Goal: Information Seeking & Learning: Learn about a topic

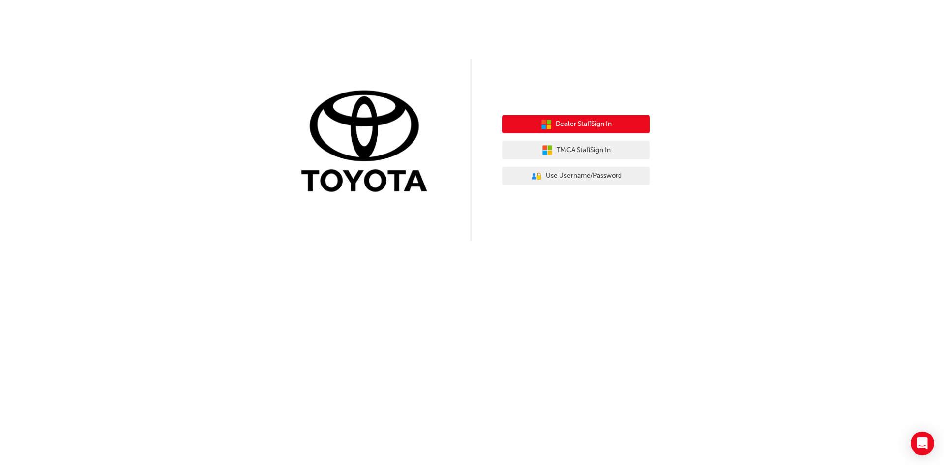
click at [617, 125] on button "Dealer Staff Sign In" at bounding box center [577, 124] width 148 height 19
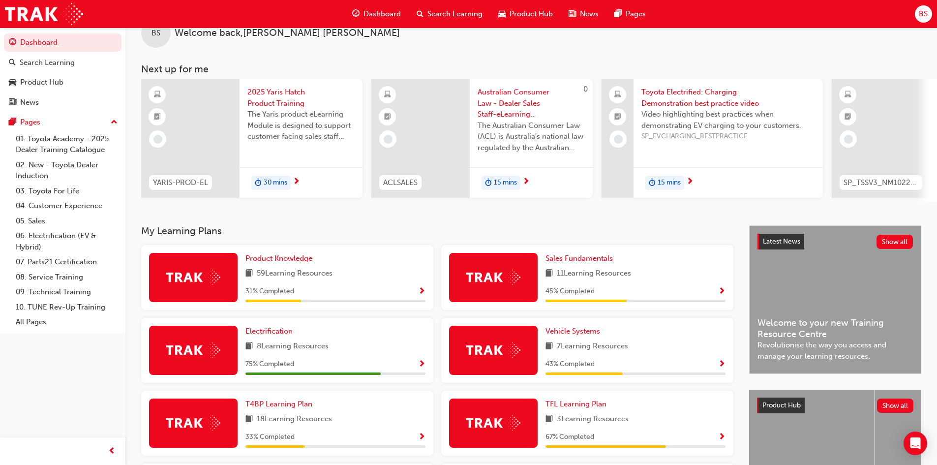
scroll to position [49, 0]
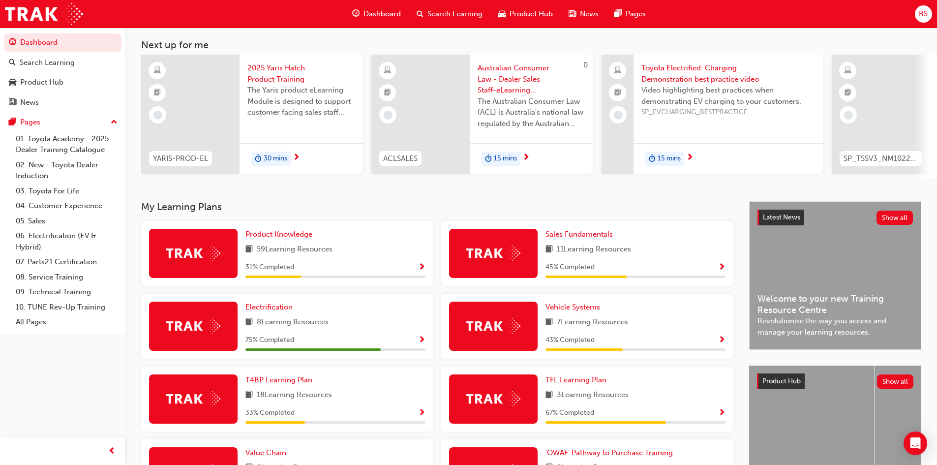
click at [423, 343] on span "Show Progress" at bounding box center [421, 340] width 7 height 9
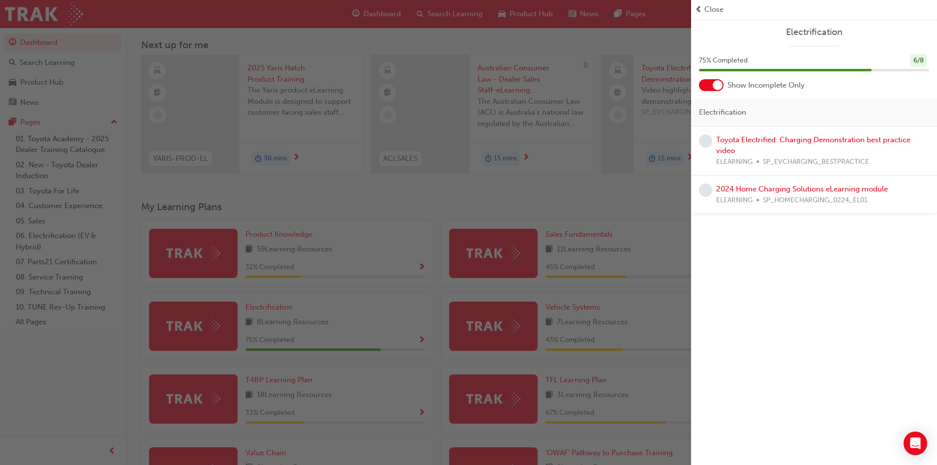
click at [724, 146] on div "Toyota Electrified: Charging Demonstration best practice video ELEARNING SP_EVC…" at bounding box center [822, 150] width 213 height 33
click at [750, 139] on link "Toyota Electrified: Charging Demonstration best practice video" at bounding box center [813, 145] width 194 height 20
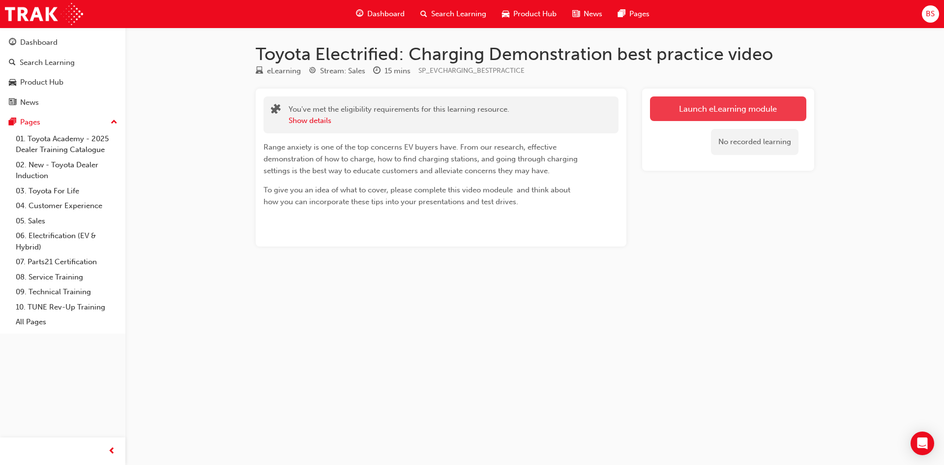
click at [683, 108] on link "Launch eLearning module" at bounding box center [728, 108] width 156 height 25
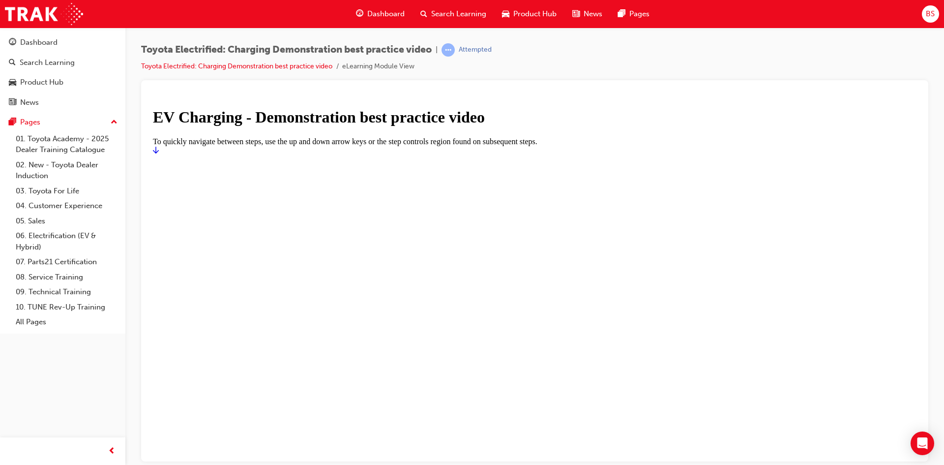
click at [159, 153] on icon "Start" at bounding box center [156, 150] width 6 height 8
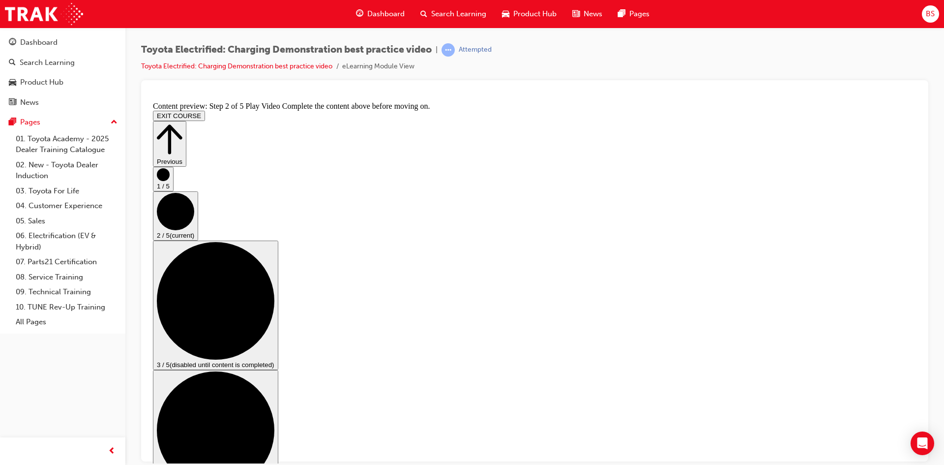
drag, startPoint x: 797, startPoint y: 397, endPoint x: 807, endPoint y: 398, distance: 9.4
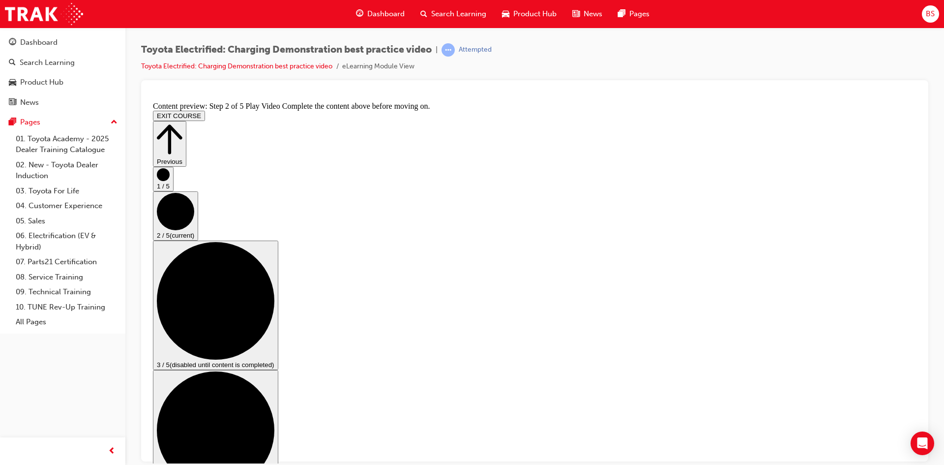
scroll to position [36, 0]
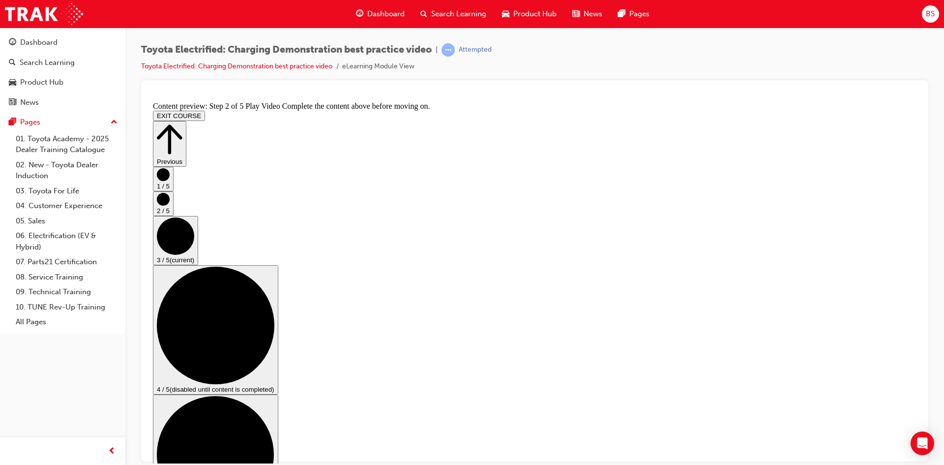
scroll to position [49, 0]
checkbox input "true"
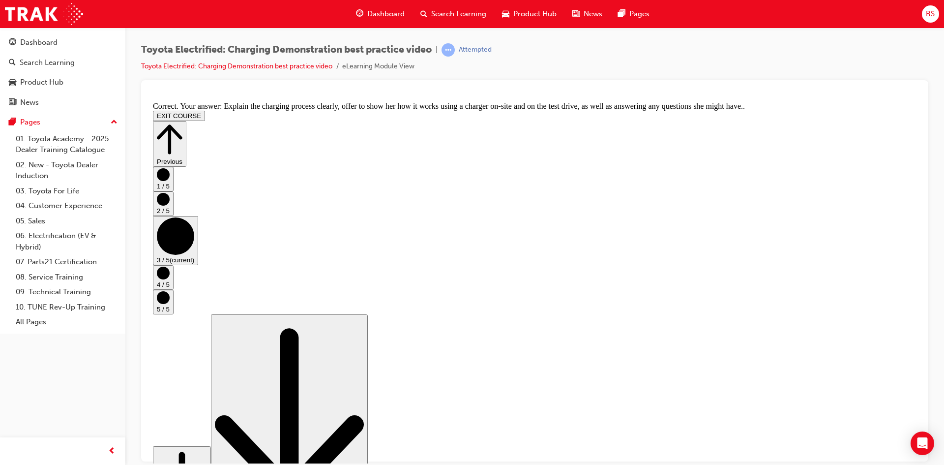
scroll to position [169, 0]
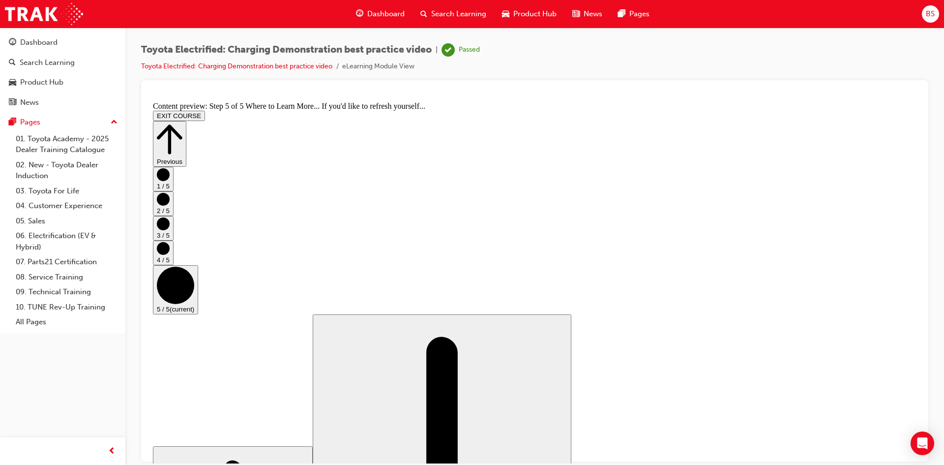
click at [182, 124] on icon "Step controls" at bounding box center [170, 139] width 26 height 30
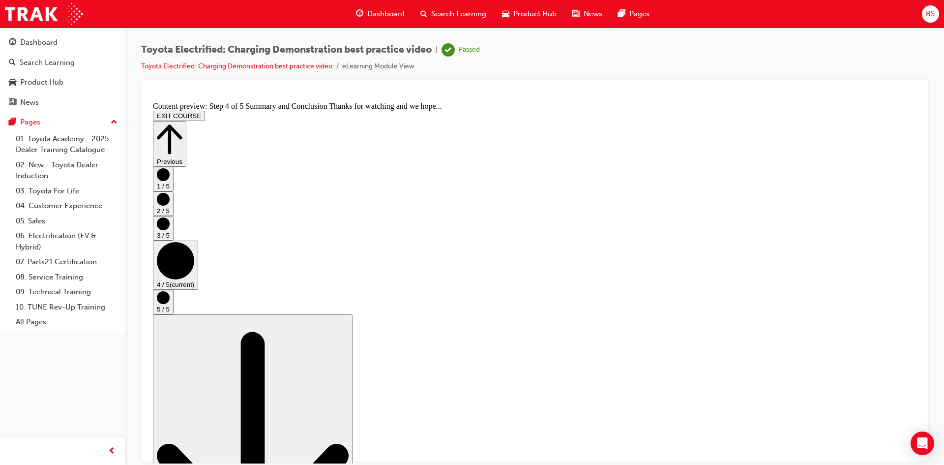
click at [205, 110] on button "EXIT COURSE" at bounding box center [179, 115] width 52 height 10
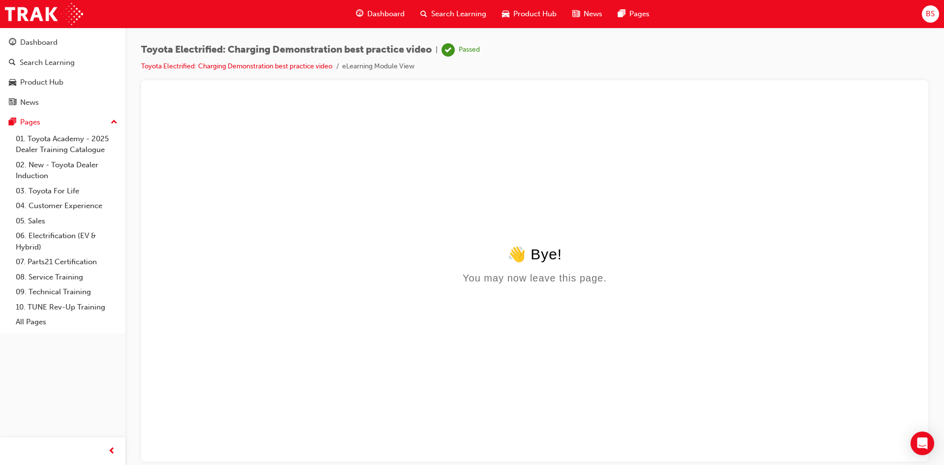
click at [441, 14] on span "Search Learning" at bounding box center [458, 13] width 55 height 11
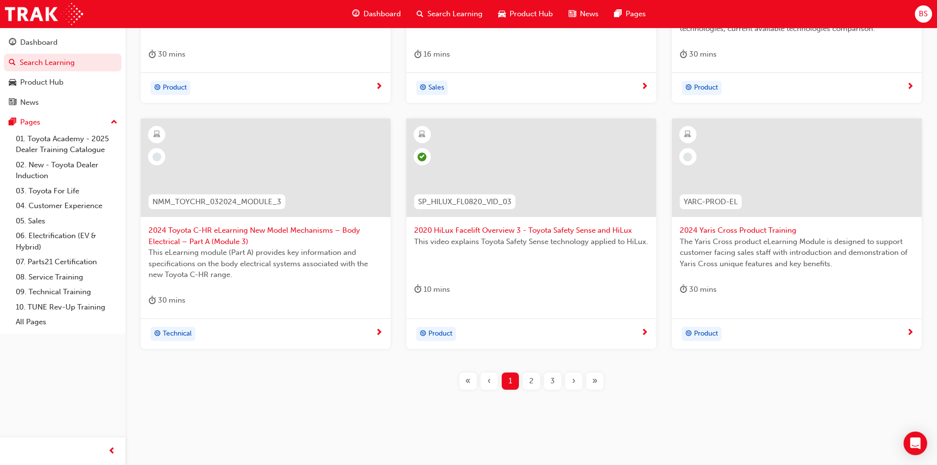
scroll to position [344, 0]
click at [536, 384] on div "2" at bounding box center [531, 380] width 17 height 17
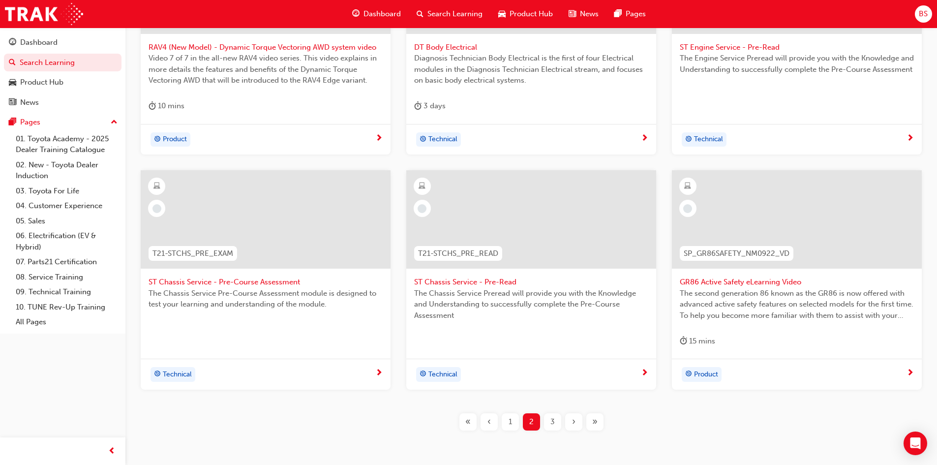
scroll to position [337, 0]
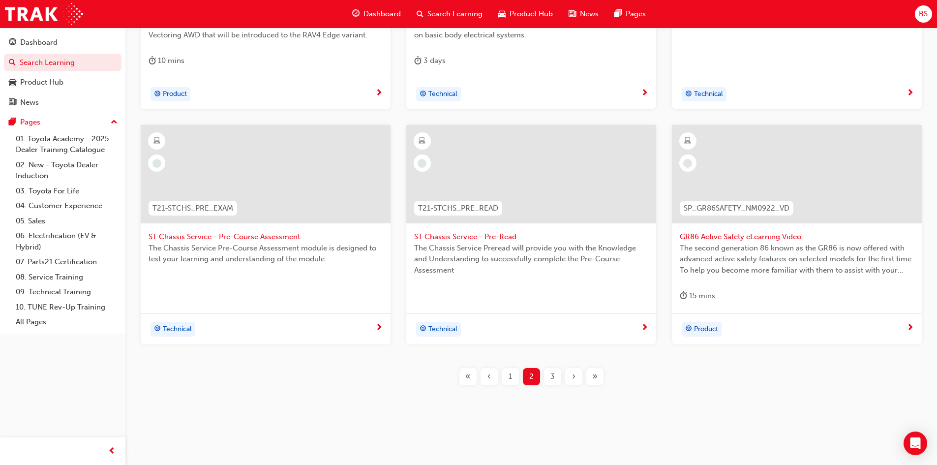
click at [595, 377] on span "»" at bounding box center [594, 376] width 5 height 11
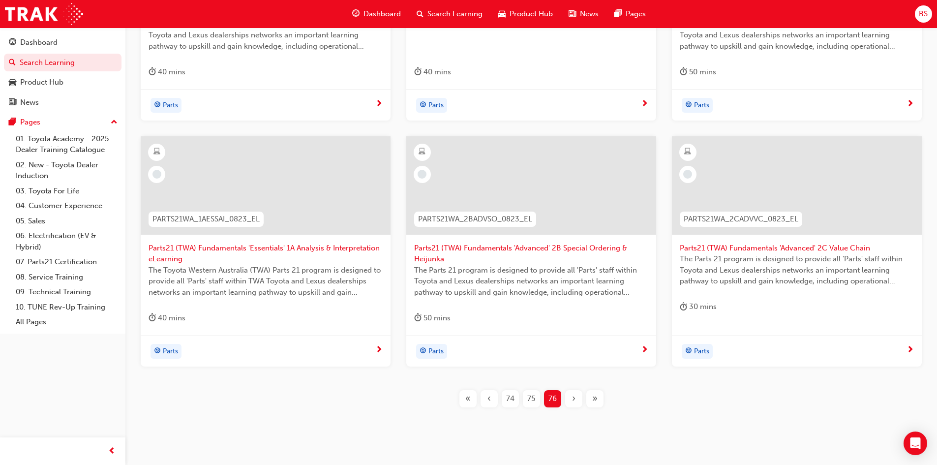
click at [468, 398] on span "«" at bounding box center [467, 398] width 5 height 11
